Goal: Transaction & Acquisition: Book appointment/travel/reservation

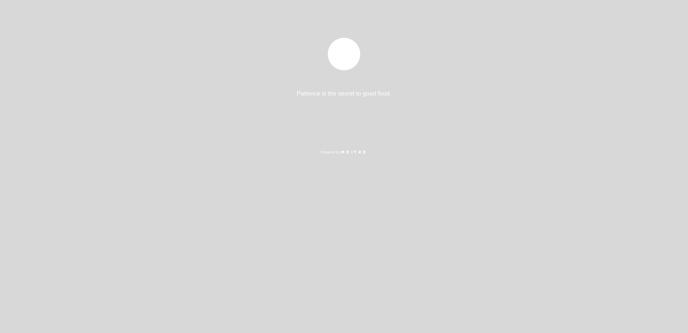
select select "es"
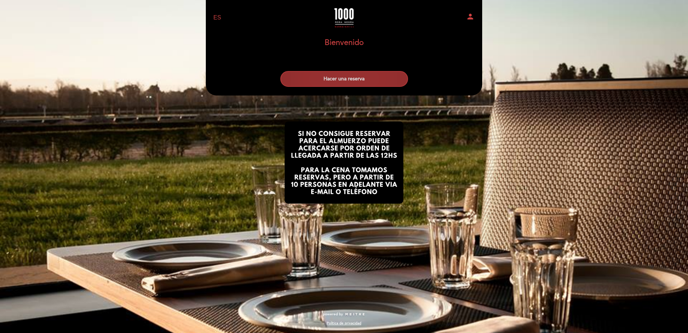
click at [397, 73] on button "Hacer una reserva" at bounding box center [344, 79] width 128 height 16
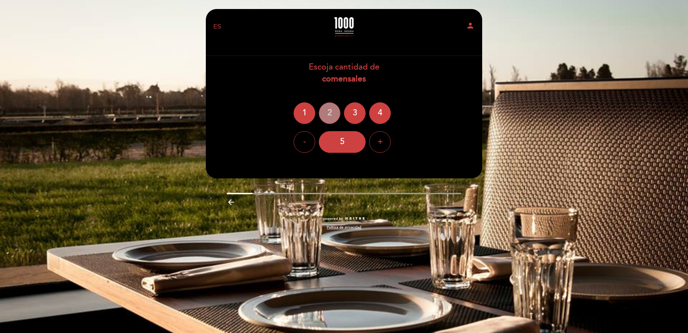
click at [330, 119] on div "2" at bounding box center [330, 113] width 22 height 22
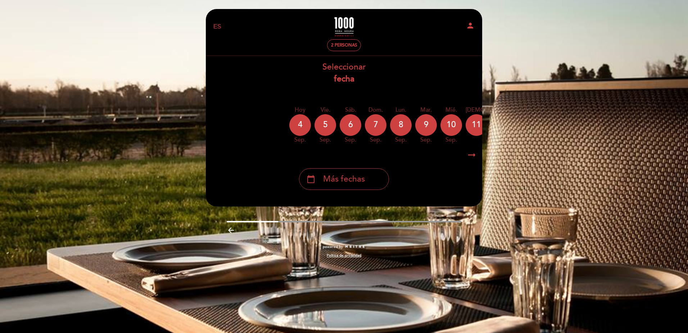
click at [365, 183] on div "calendar_today Más fechas" at bounding box center [344, 179] width 90 height 22
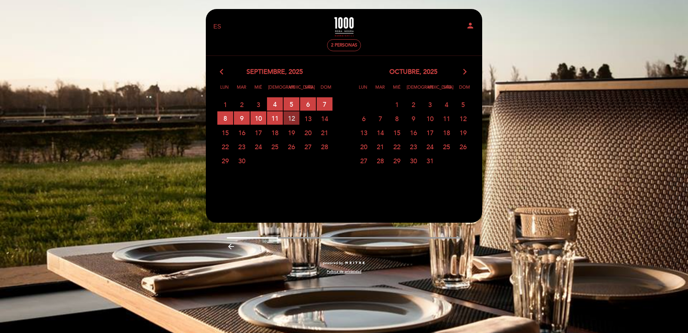
click at [297, 117] on span "12 RESERVAS DISPONIBLES" at bounding box center [292, 117] width 16 height 13
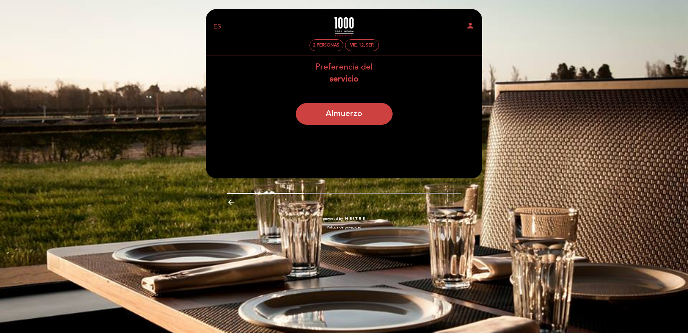
click at [235, 203] on icon "arrow_backward" at bounding box center [231, 202] width 9 height 9
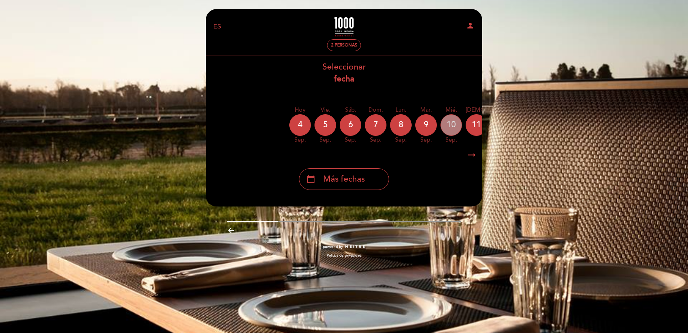
click at [446, 125] on div "10" at bounding box center [451, 125] width 22 height 22
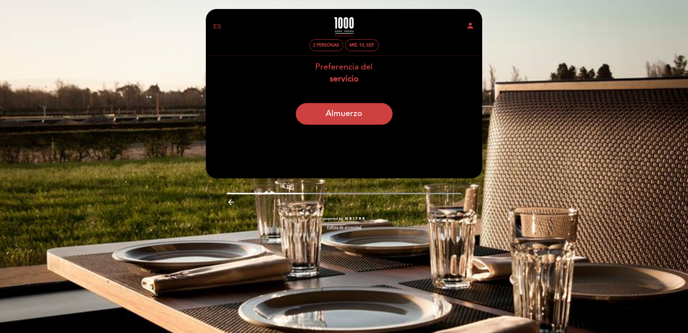
click at [225, 200] on div "arrow_backward" at bounding box center [343, 201] width 287 height 15
click at [233, 201] on icon "arrow_backward" at bounding box center [231, 202] width 9 height 9
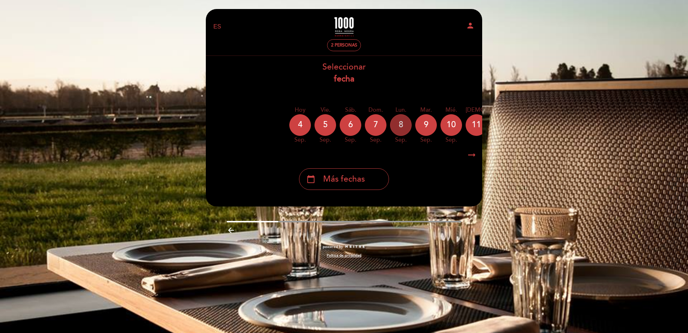
click at [401, 128] on div "8" at bounding box center [401, 125] width 22 height 22
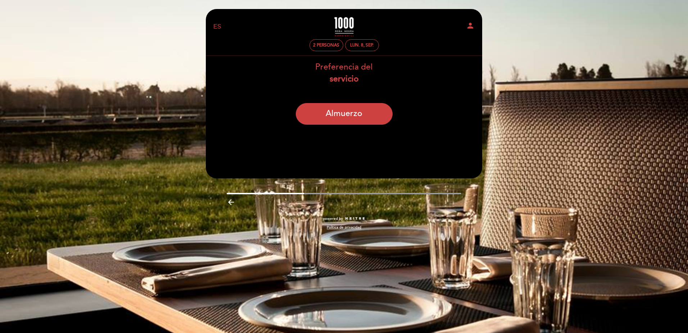
click at [227, 200] on icon "arrow_backward" at bounding box center [231, 202] width 9 height 9
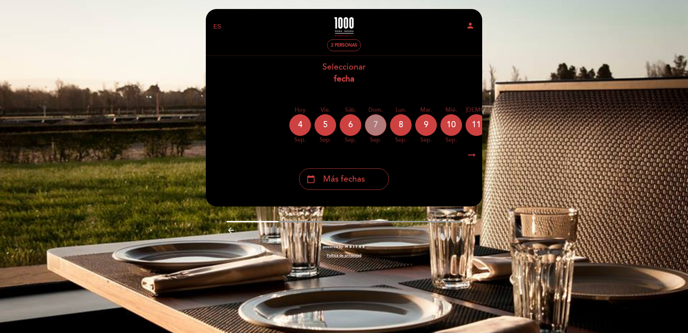
click at [381, 132] on div "7" at bounding box center [376, 125] width 22 height 22
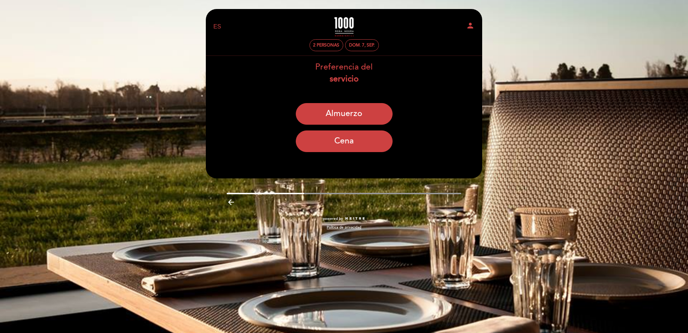
click at [233, 203] on icon "arrow_backward" at bounding box center [231, 202] width 9 height 9
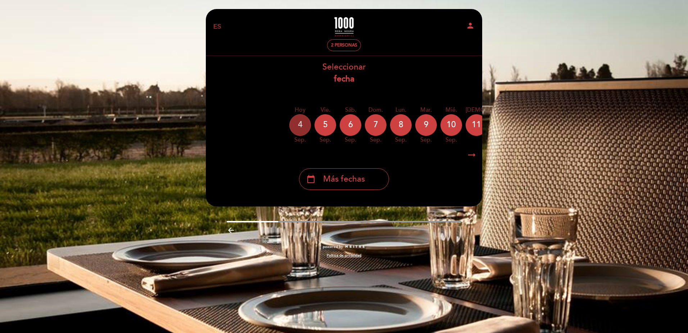
click at [299, 123] on div "4" at bounding box center [300, 125] width 22 height 22
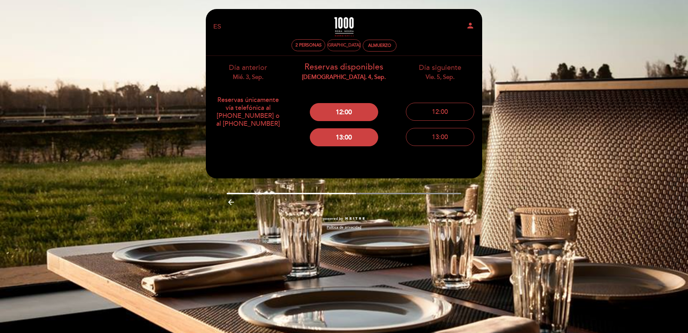
click at [348, 43] on div "[DEMOGRAPHIC_DATA]. 4, sep." at bounding box center [344, 44] width 62 height 5
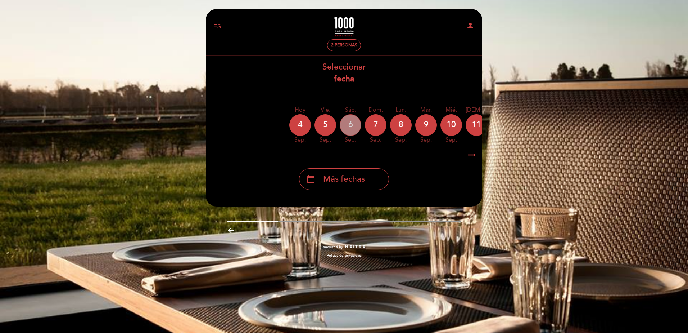
click at [353, 127] on div "6" at bounding box center [351, 125] width 22 height 22
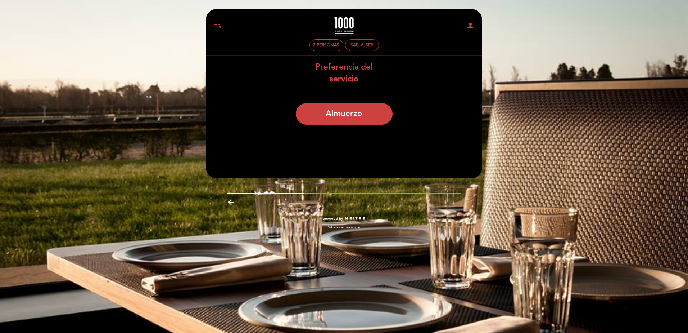
click at [350, 50] on div "sáb. 6, sep." at bounding box center [362, 45] width 34 height 12
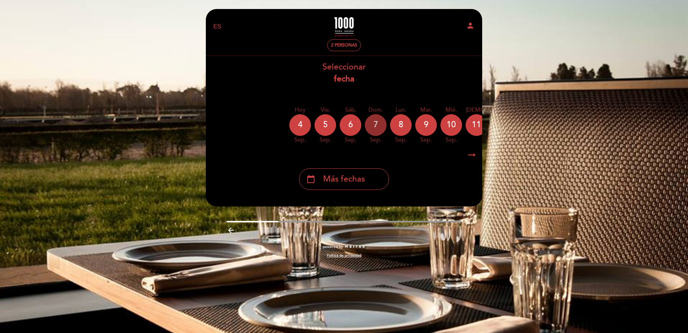
click at [379, 123] on div "7" at bounding box center [376, 125] width 22 height 22
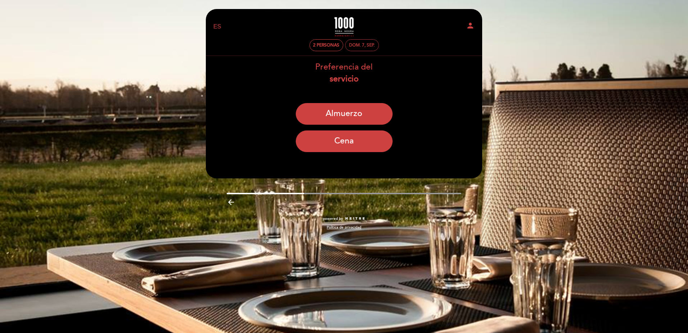
click at [363, 48] on div "dom. 7, sep." at bounding box center [362, 45] width 34 height 12
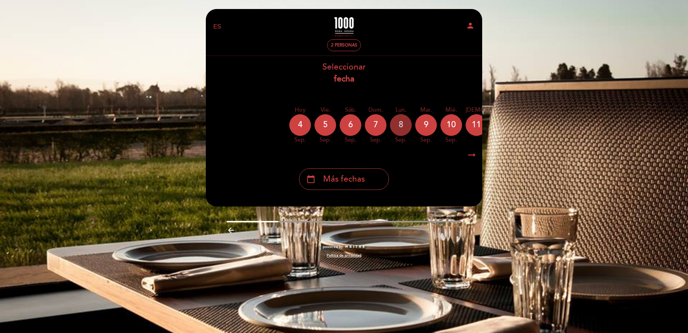
click at [394, 122] on div "8" at bounding box center [401, 125] width 22 height 22
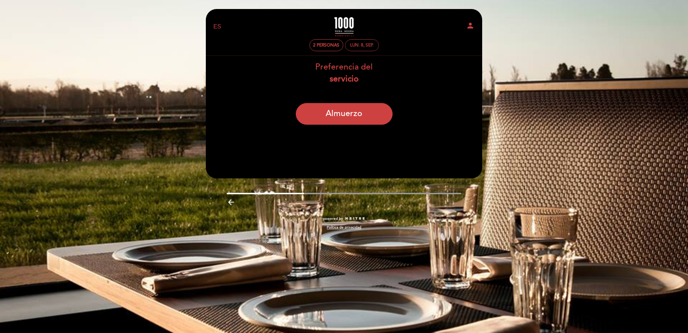
click at [358, 46] on div "lun. 8, sep." at bounding box center [361, 44] width 23 height 5
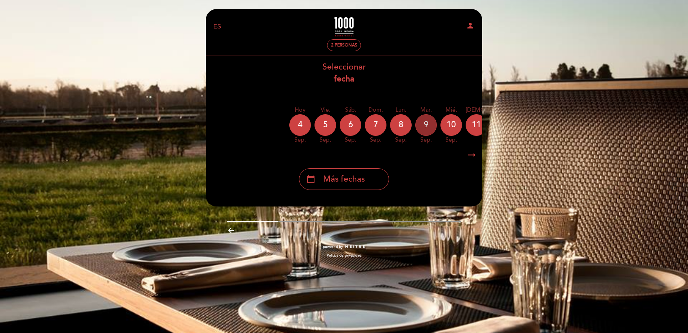
click at [432, 121] on div "9" at bounding box center [426, 125] width 22 height 22
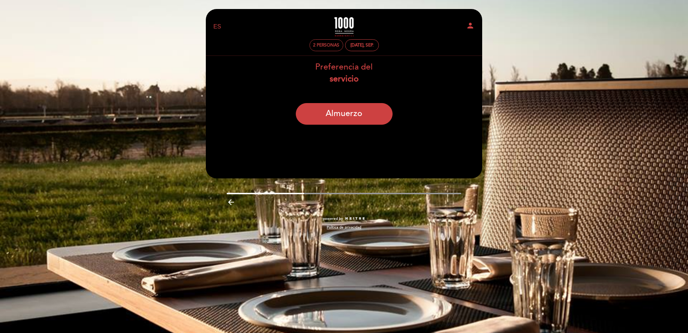
click at [315, 48] on div "2 personas" at bounding box center [326, 45] width 33 height 11
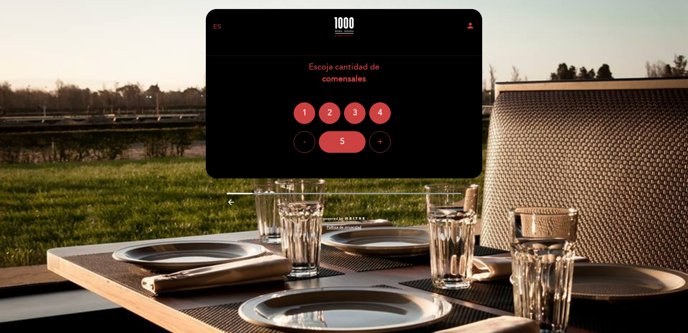
click at [320, 119] on ng-container "1 2 3 4" at bounding box center [344, 113] width 101 height 22
click at [328, 117] on div "2" at bounding box center [330, 113] width 22 height 22
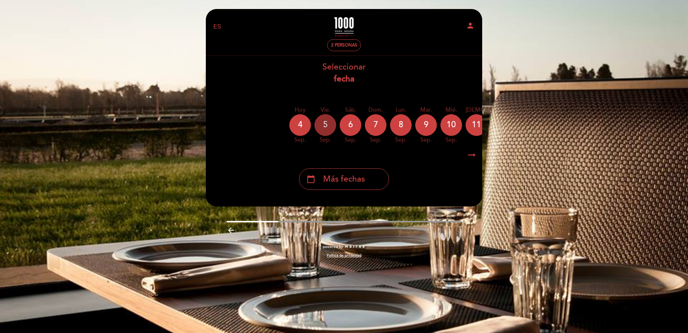
click at [317, 119] on div "5" at bounding box center [326, 125] width 22 height 22
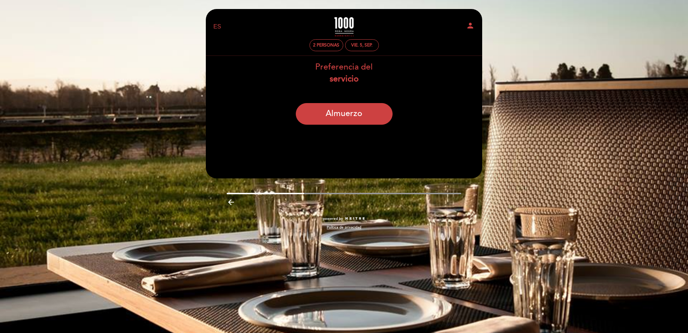
click at [225, 309] on div "EN ES PT 1000 [PERSON_NAME] Negra person 2 personas vie. 5, sep. [GEOGRAPHIC_DA…" at bounding box center [344, 166] width 688 height 333
click at [235, 203] on icon "arrow_backward" at bounding box center [231, 202] width 9 height 9
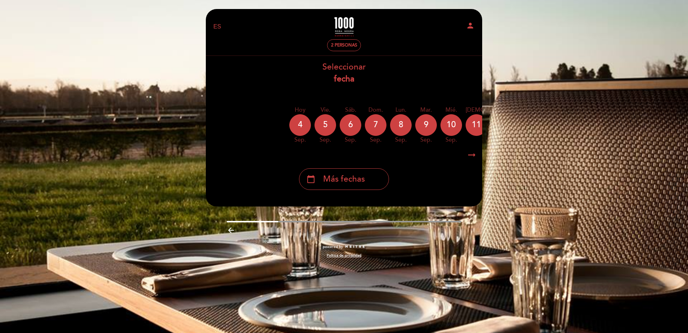
click at [235, 203] on header "EN ES PT 1000 [PERSON_NAME] Negra person 2 personas [GEOGRAPHIC_DATA] [GEOGRAPH…" at bounding box center [344, 107] width 276 height 197
click at [560, 108] on div "EN ES PT 1000 [PERSON_NAME] Negra person 2 personas [GEOGRAPHIC_DATA] [GEOGRAPH…" at bounding box center [344, 166] width 688 height 333
click at [345, 22] on link "1000 Rosa Negra" at bounding box center [344, 27] width 90 height 20
click at [467, 155] on icon "arrow_right_alt" at bounding box center [471, 154] width 11 height 15
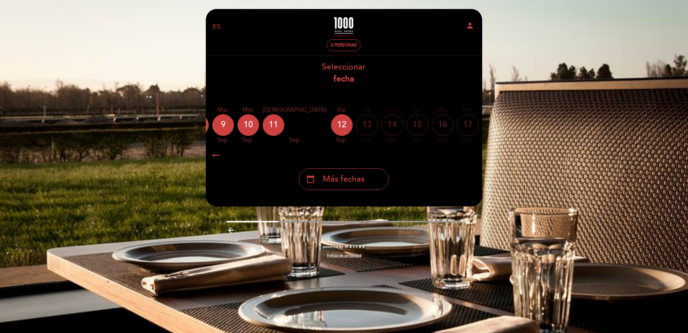
scroll to position [0, 210]
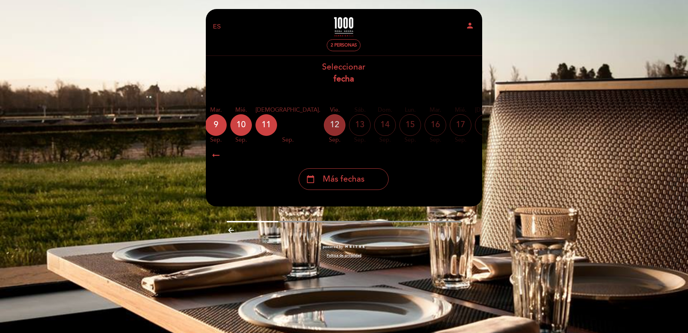
click at [324, 124] on div "12" at bounding box center [335, 125] width 22 height 22
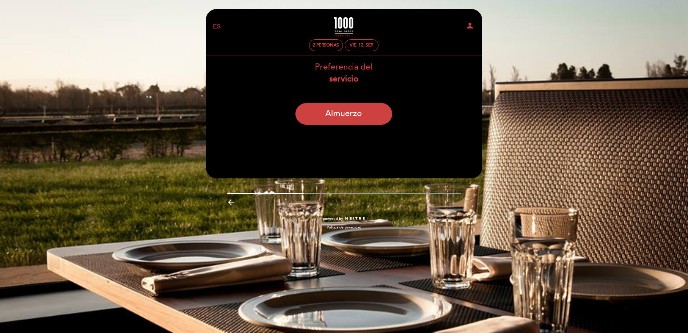
click at [348, 75] on b "servicio" at bounding box center [343, 79] width 29 height 10
click at [336, 152] on header "EN ES PT 1000 [PERSON_NAME] Negra person 2 personas vie. 12, sep. [GEOGRAPHIC_D…" at bounding box center [344, 93] width 276 height 169
